Goal: Communication & Community: Answer question/provide support

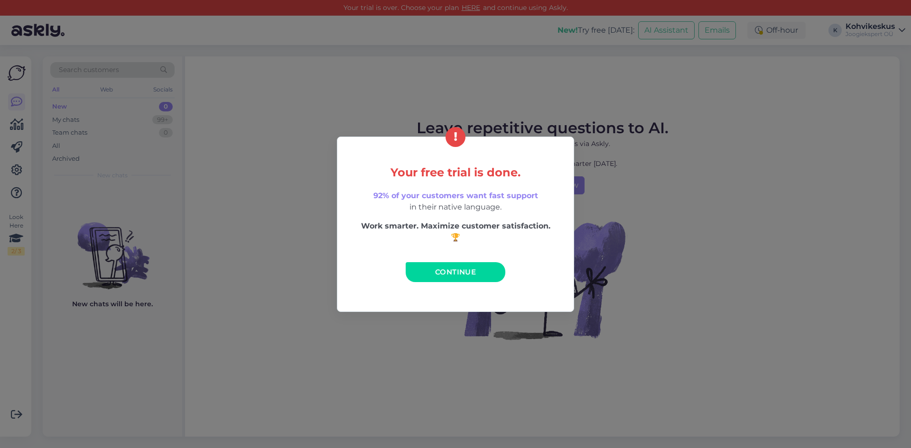
click at [494, 272] on link "Continue" at bounding box center [455, 272] width 100 height 20
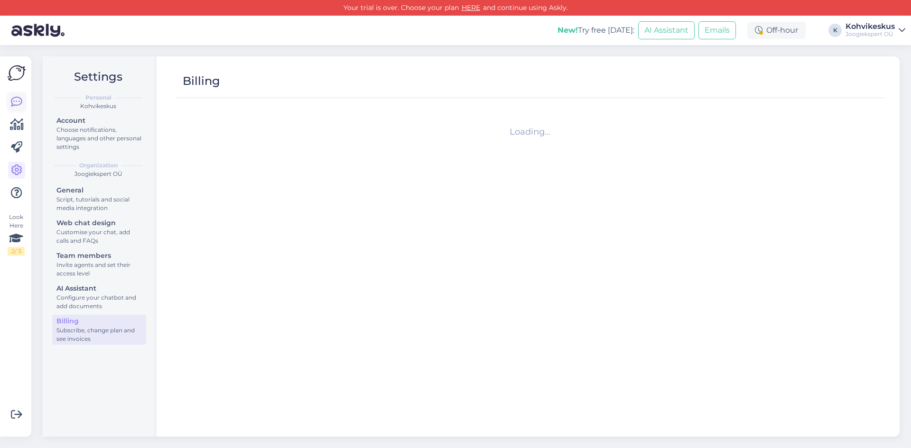
click at [10, 101] on link at bounding box center [16, 101] width 17 height 17
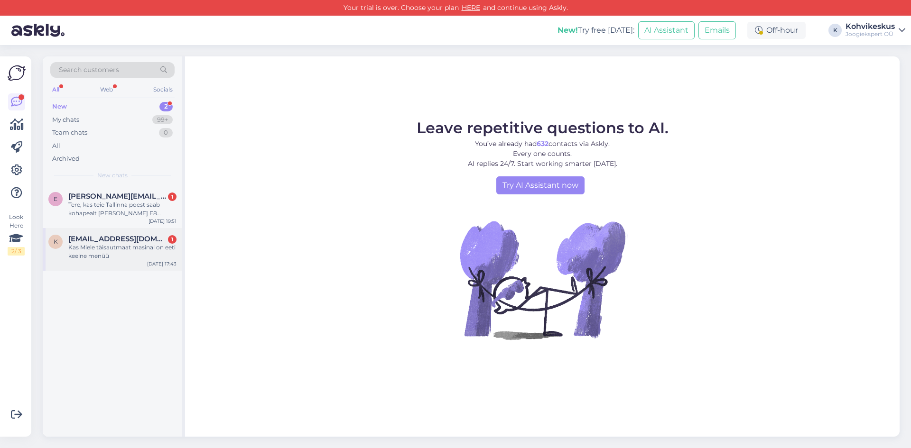
click at [111, 244] on div "Kas Miele täisautmaat masinal on eeti keelne menüü" at bounding box center [122, 251] width 108 height 17
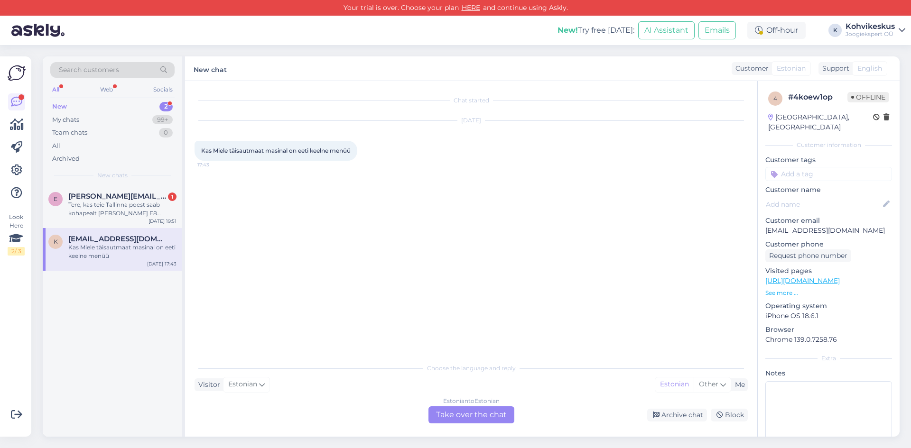
drag, startPoint x: 463, startPoint y: 415, endPoint x: 450, endPoint y: 411, distance: 13.4
click at [458, 414] on div "Estonian to Estonian Take over the chat" at bounding box center [471, 414] width 86 height 17
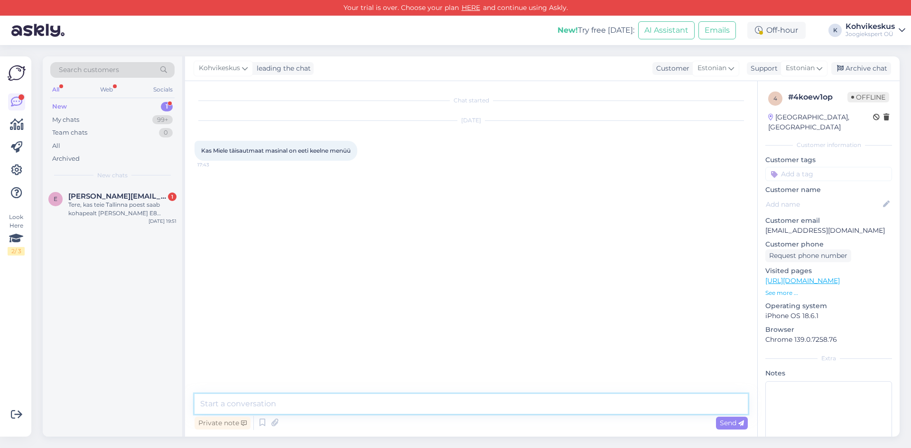
click at [372, 398] on textarea at bounding box center [470, 404] width 553 height 20
type textarea "Tere! Miele kohvimasinatel pole eestikeelset menüüd kahjuks."
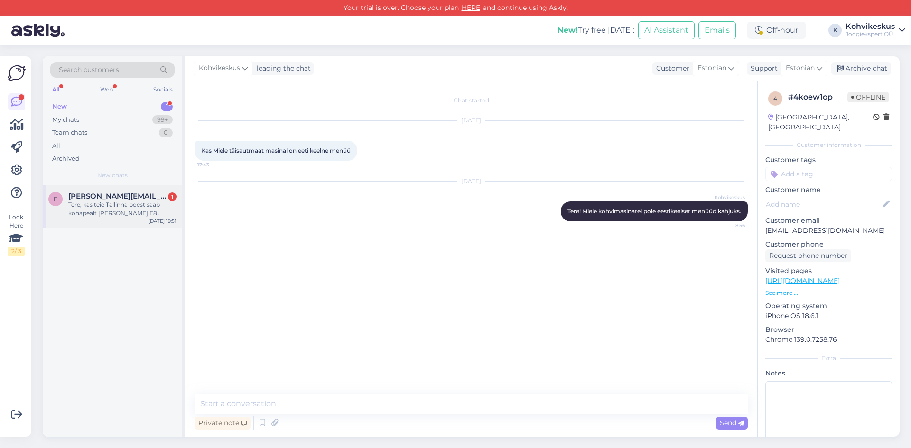
click at [115, 201] on div "Tere, kas teie Tallinna poest saab kohapealt [PERSON_NAME] E8 (!1199.-) [PERSON…" at bounding box center [122, 209] width 108 height 17
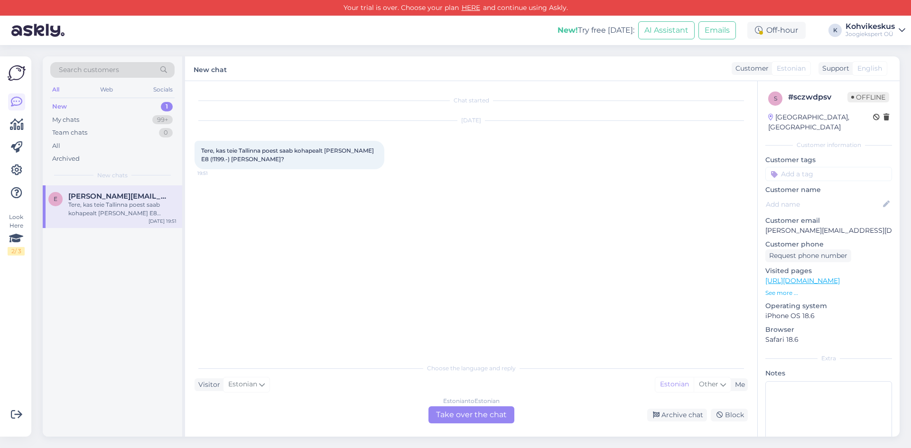
click at [458, 415] on div "Estonian to Estonian Take over the chat" at bounding box center [471, 414] width 86 height 17
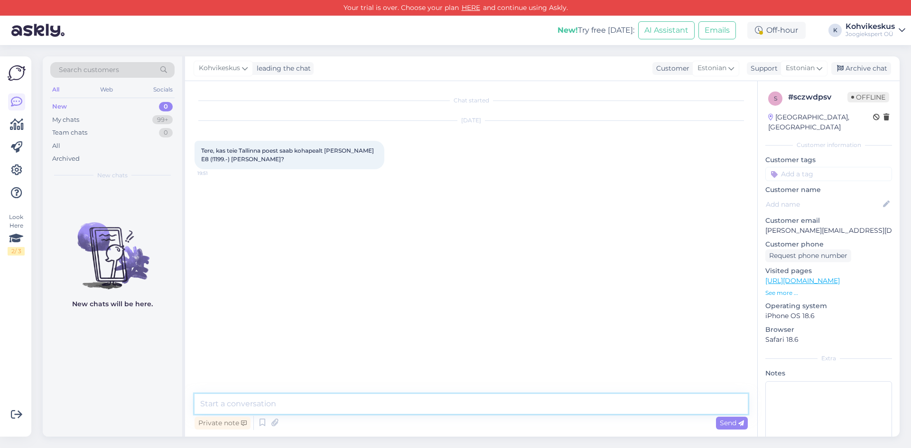
click at [328, 402] on textarea at bounding box center [470, 404] width 553 height 20
type textarea "Tere! Jah, saab :)"
click at [105, 121] on div "My chats 99+" at bounding box center [112, 119] width 124 height 13
